Goal: Go to known website: Access a specific website the user already knows

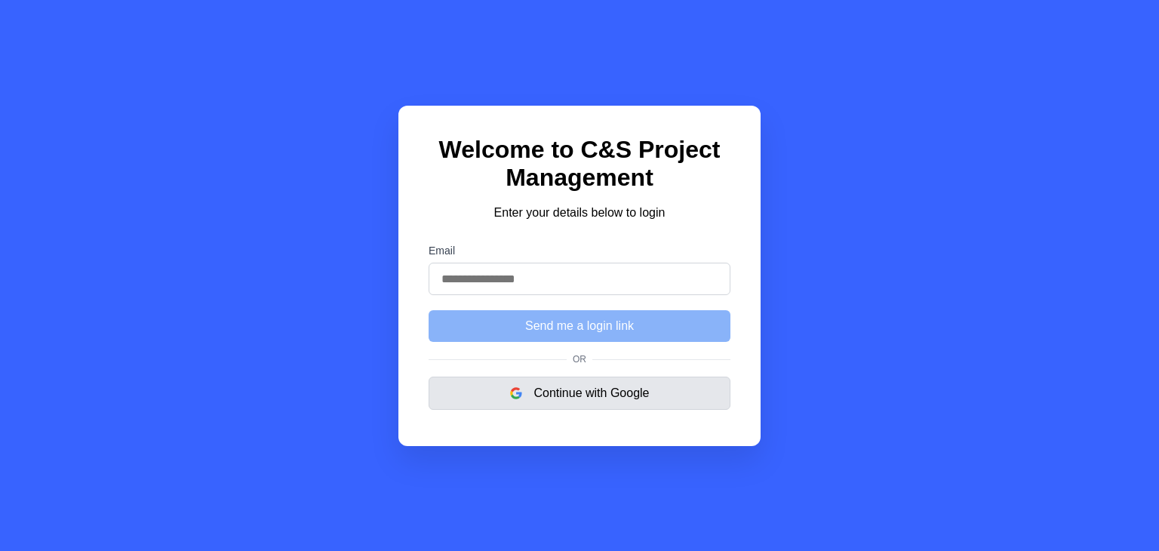
click at [572, 391] on button "Continue with Google" at bounding box center [580, 393] width 302 height 33
